Goal: Book appointment/travel/reservation

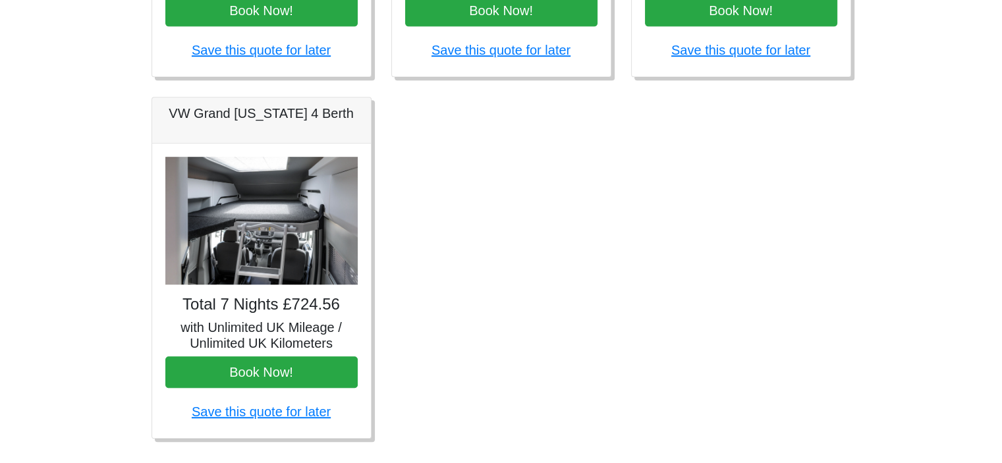
scroll to position [825, 0]
drag, startPoint x: 92, startPoint y: 371, endPoint x: 476, endPoint y: 294, distance: 390.9
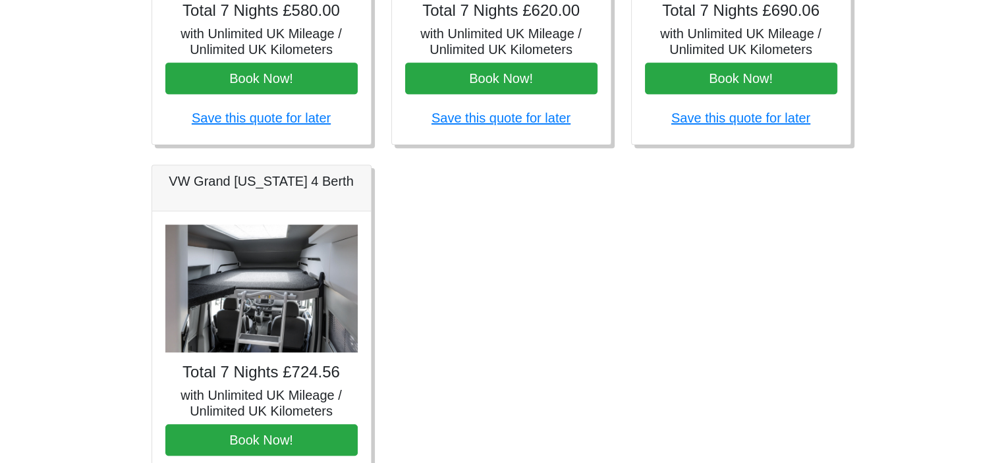
scroll to position [758, 0]
click at [266, 304] on img at bounding box center [261, 288] width 192 height 128
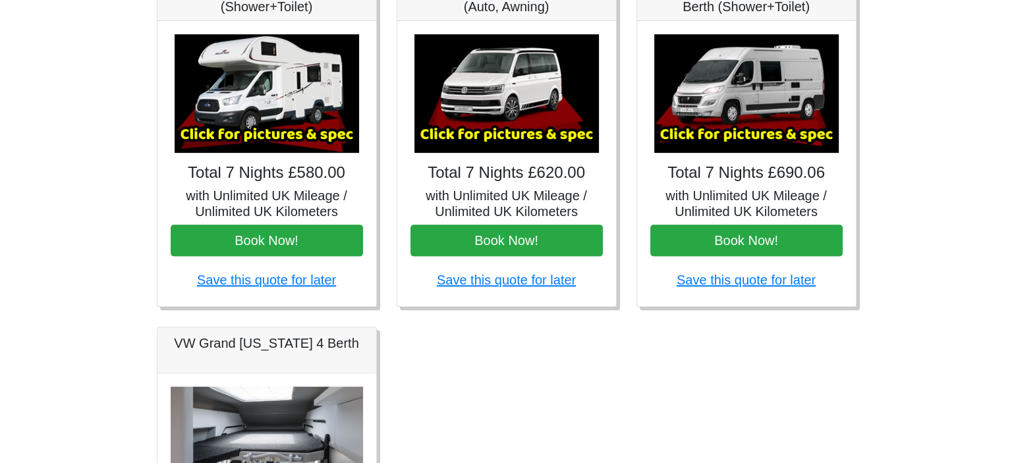
scroll to position [584, 0]
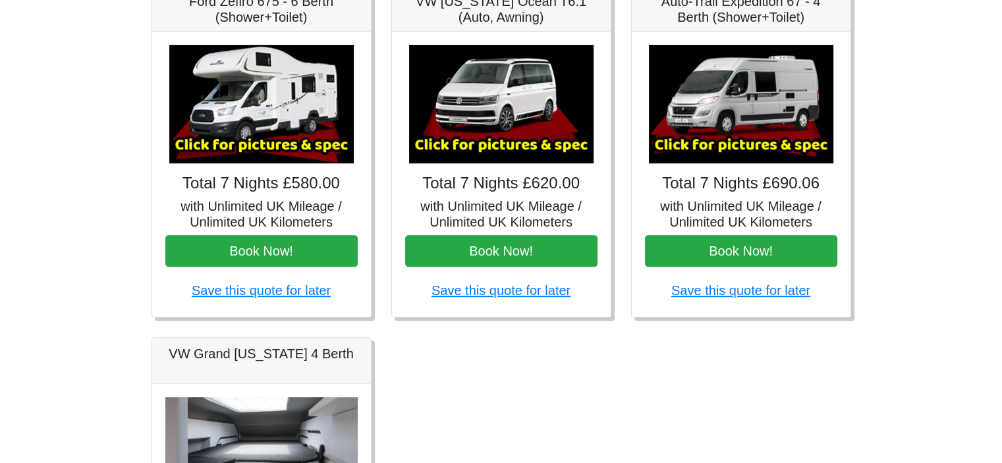
click at [730, 132] on img at bounding box center [741, 104] width 184 height 119
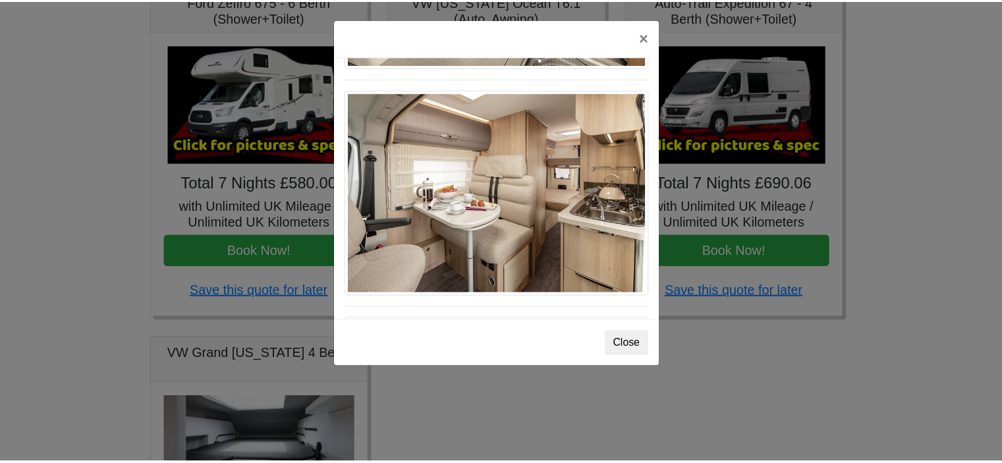
scroll to position [871, 0]
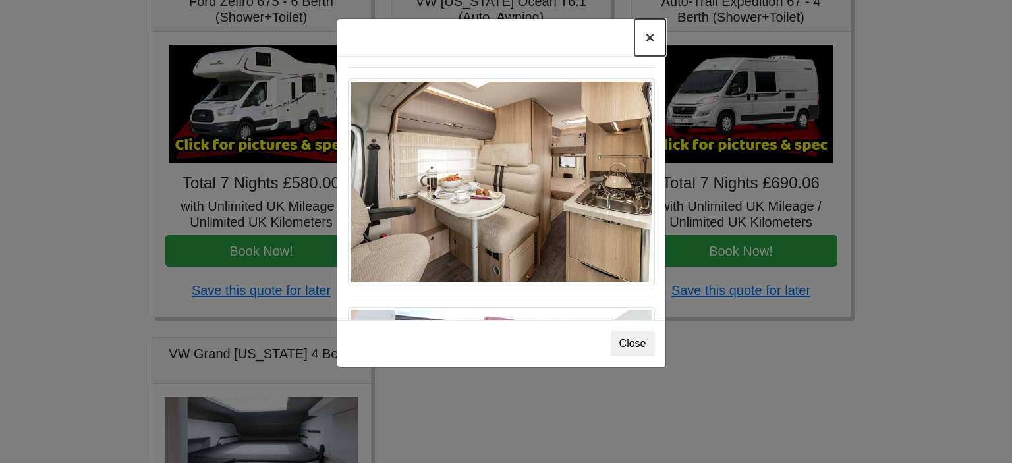
click at [648, 38] on button "×" at bounding box center [649, 37] width 30 height 37
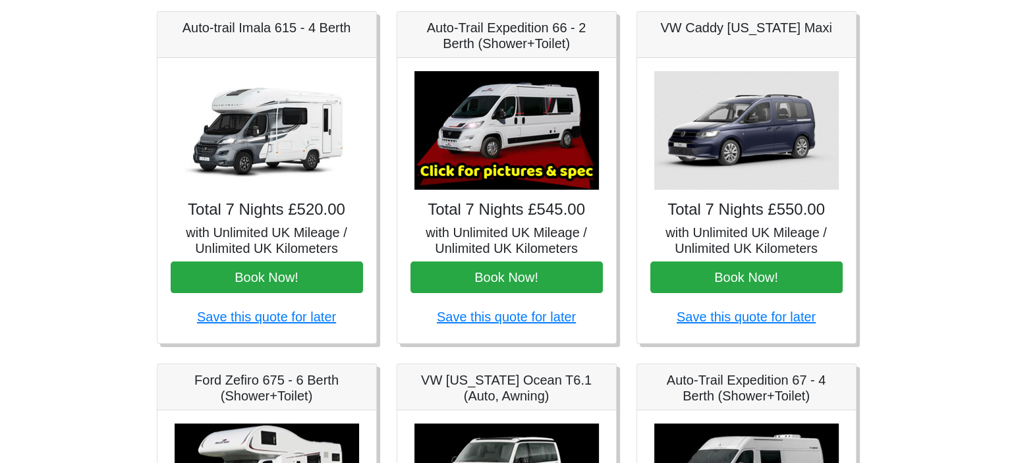
scroll to position [167, 0]
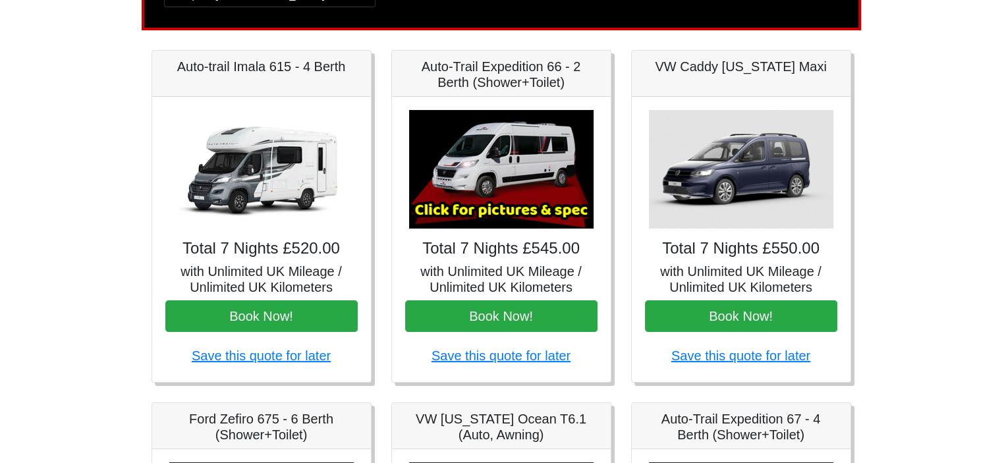
drag, startPoint x: 499, startPoint y: 165, endPoint x: 514, endPoint y: 156, distance: 17.4
click at [514, 156] on img at bounding box center [501, 169] width 184 height 119
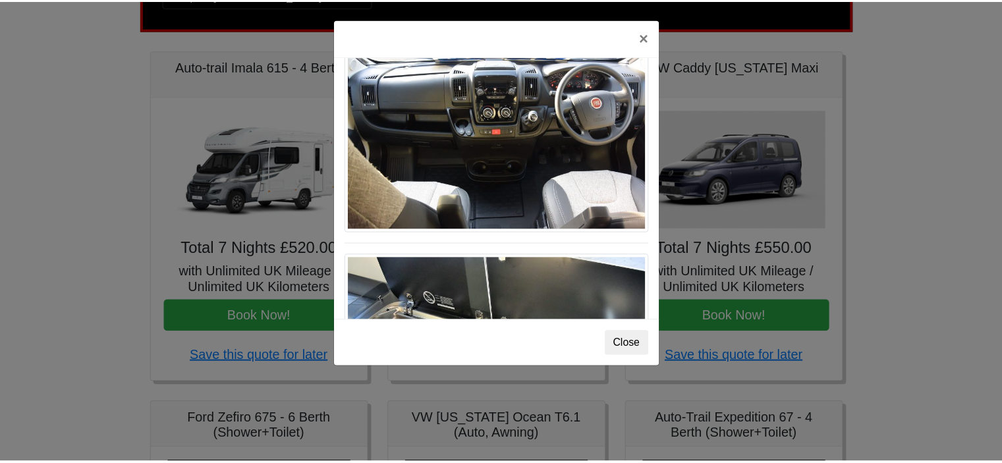
scroll to position [1368, 0]
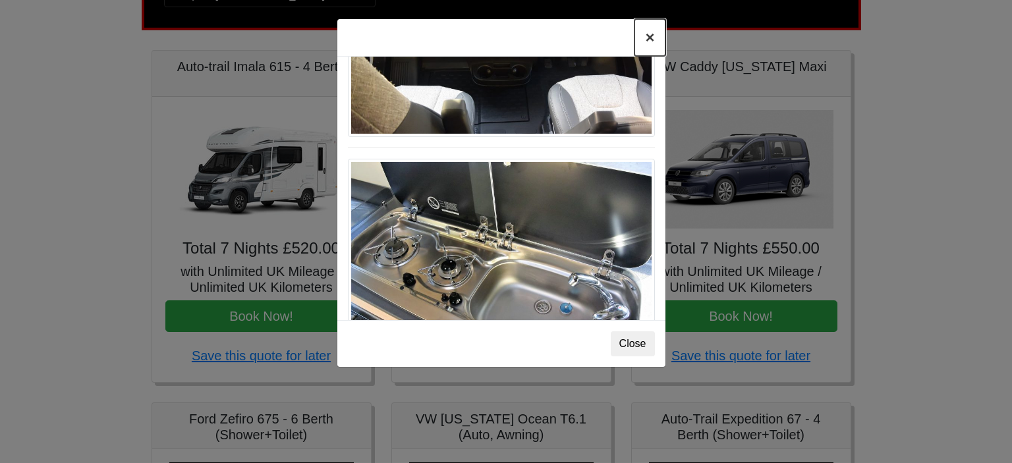
click at [648, 36] on button "×" at bounding box center [649, 37] width 30 height 37
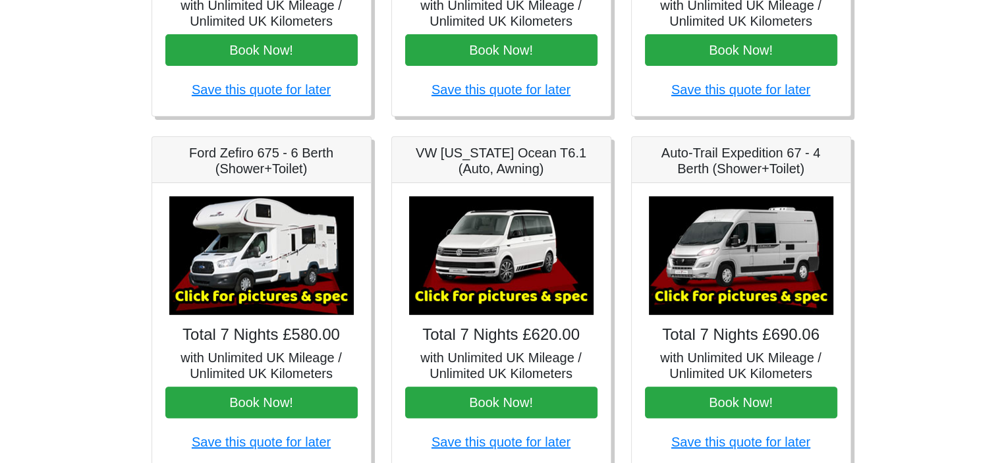
scroll to position [435, 0]
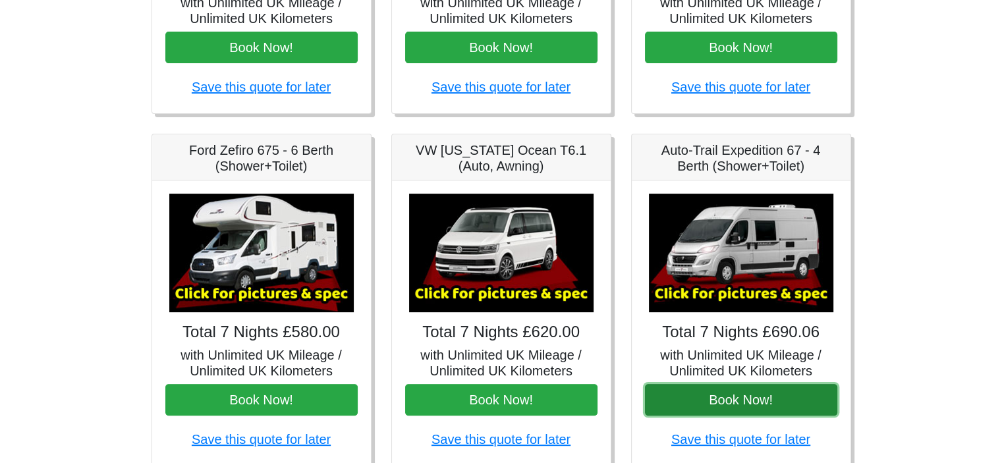
click at [731, 397] on button "Book Now!" at bounding box center [741, 400] width 192 height 32
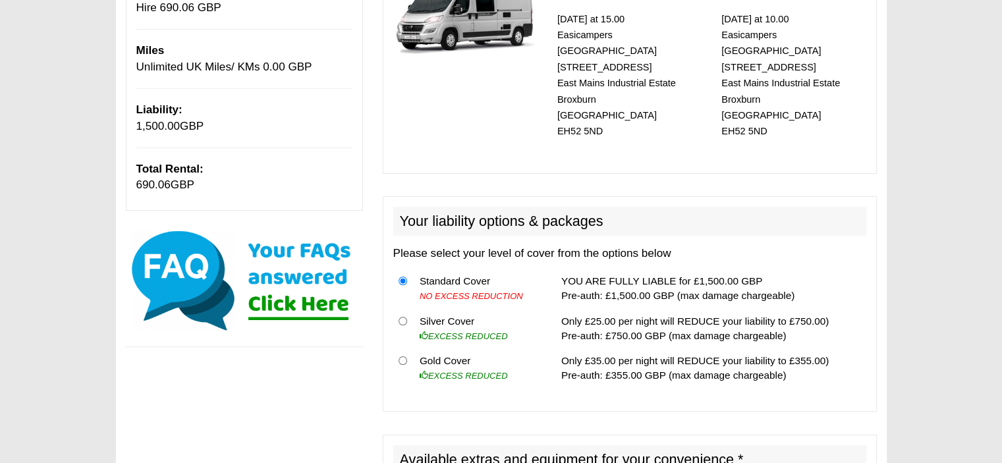
scroll to position [246, 0]
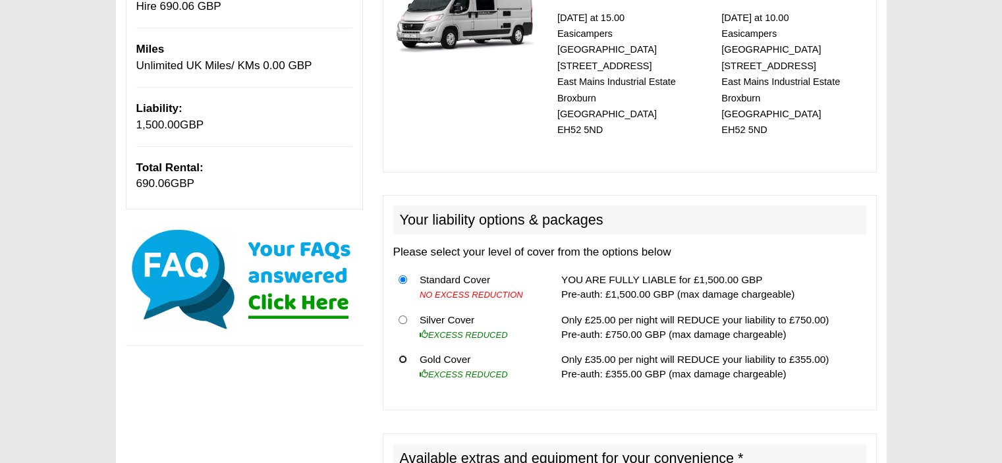
click at [405, 355] on input "radio" at bounding box center [403, 359] width 9 height 9
radio input "true"
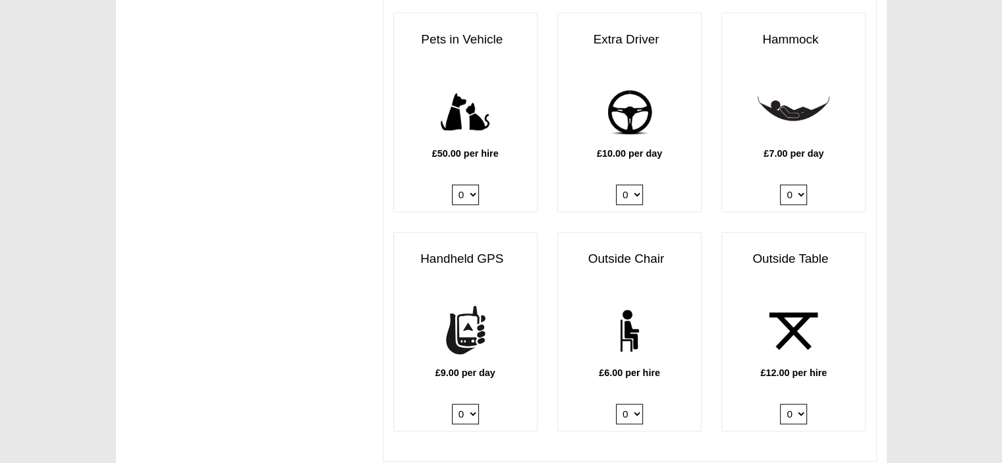
scroll to position [1610, 0]
click at [469, 184] on select "0 1" at bounding box center [465, 194] width 27 height 20
select select "Pets in vehicle @ 50.00 GBP per hire"
click at [452, 184] on select "0 1" at bounding box center [465, 194] width 27 height 20
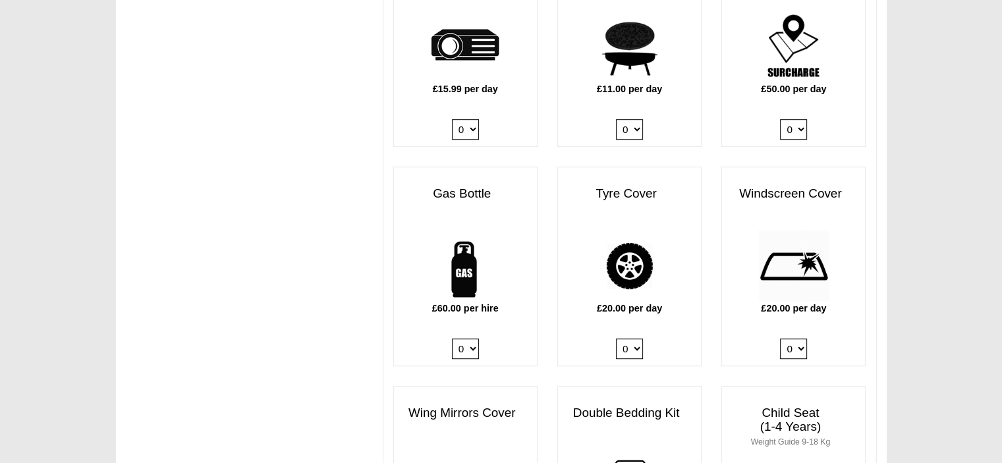
scroll to position [796, 0]
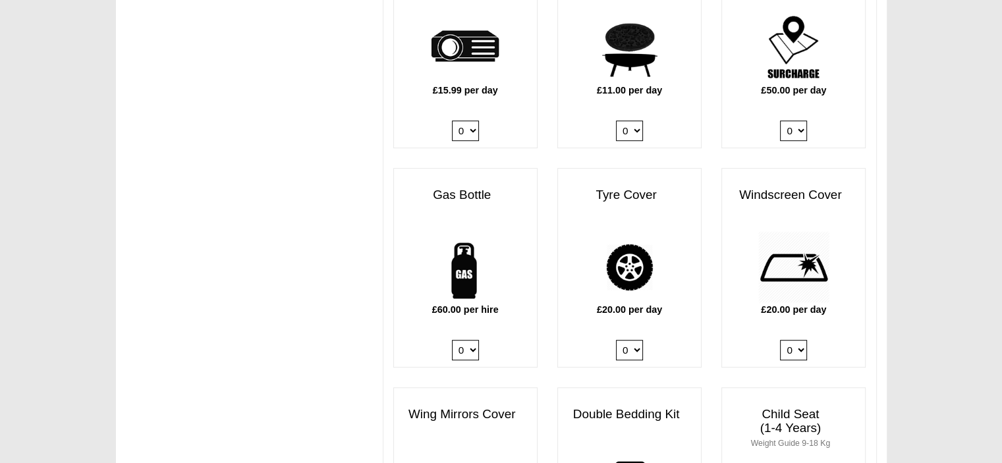
click at [474, 340] on select "0 1" at bounding box center [465, 350] width 27 height 20
select select "Gas Bottle x QTY 1 @ 60.00 GBP per hire."
click at [452, 340] on select "0 1" at bounding box center [465, 350] width 27 height 20
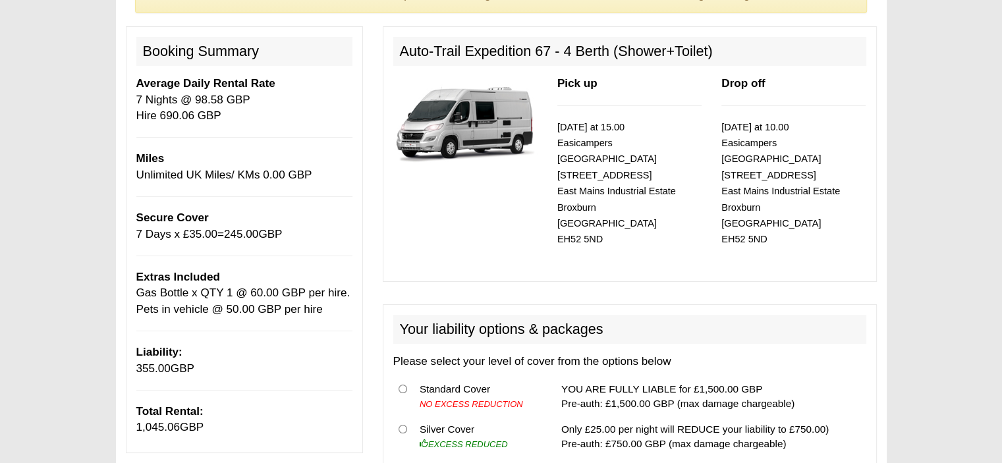
scroll to position [0, 0]
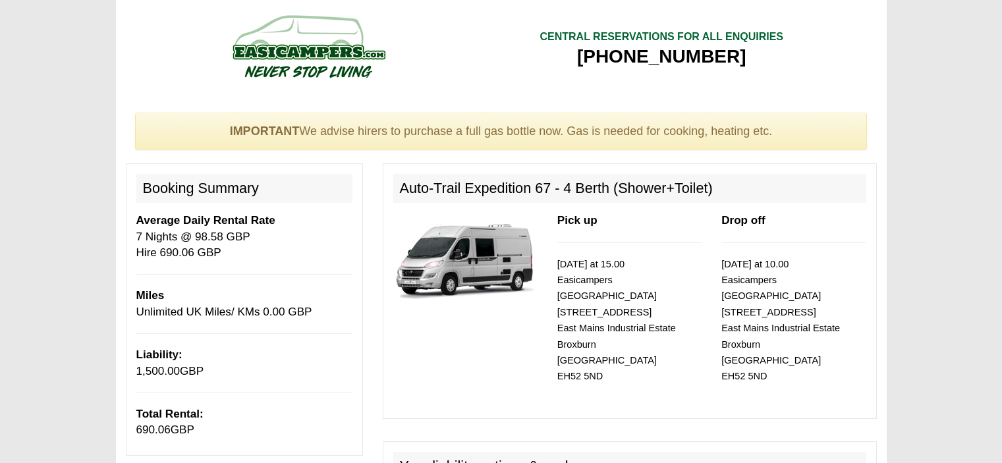
select select "Gas Bottle x QTY 1 @ 60.00 GBP per hire."
select select "Pets in vehicle @ 50.00 GBP per hire"
